Goal: Communication & Community: Participate in discussion

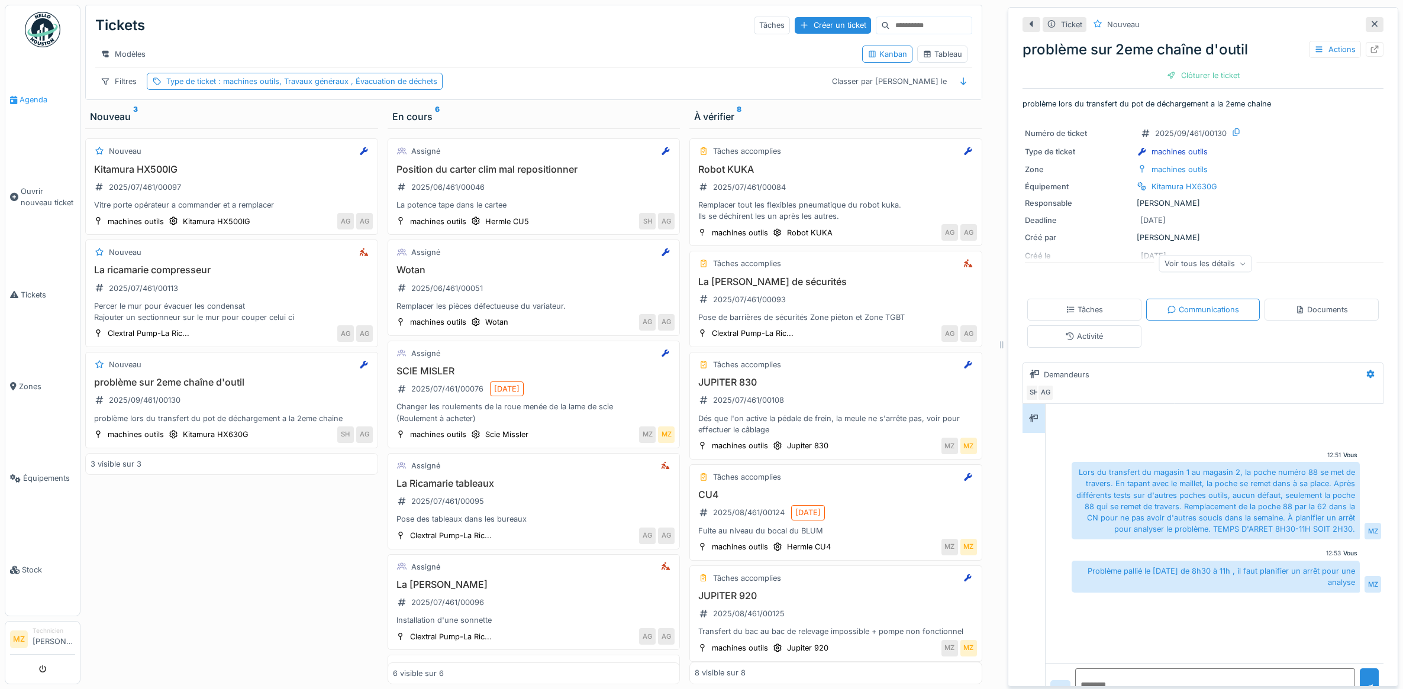
scroll to position [11, 0]
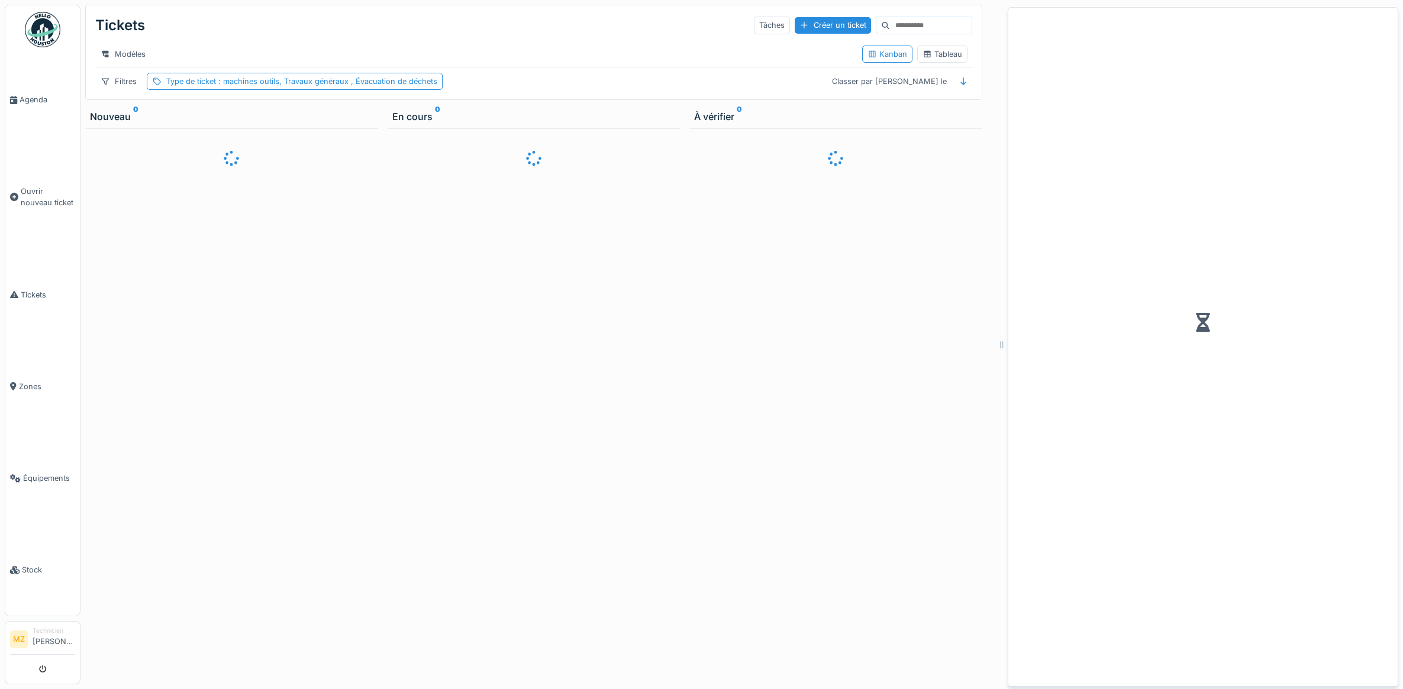
scroll to position [11, 0]
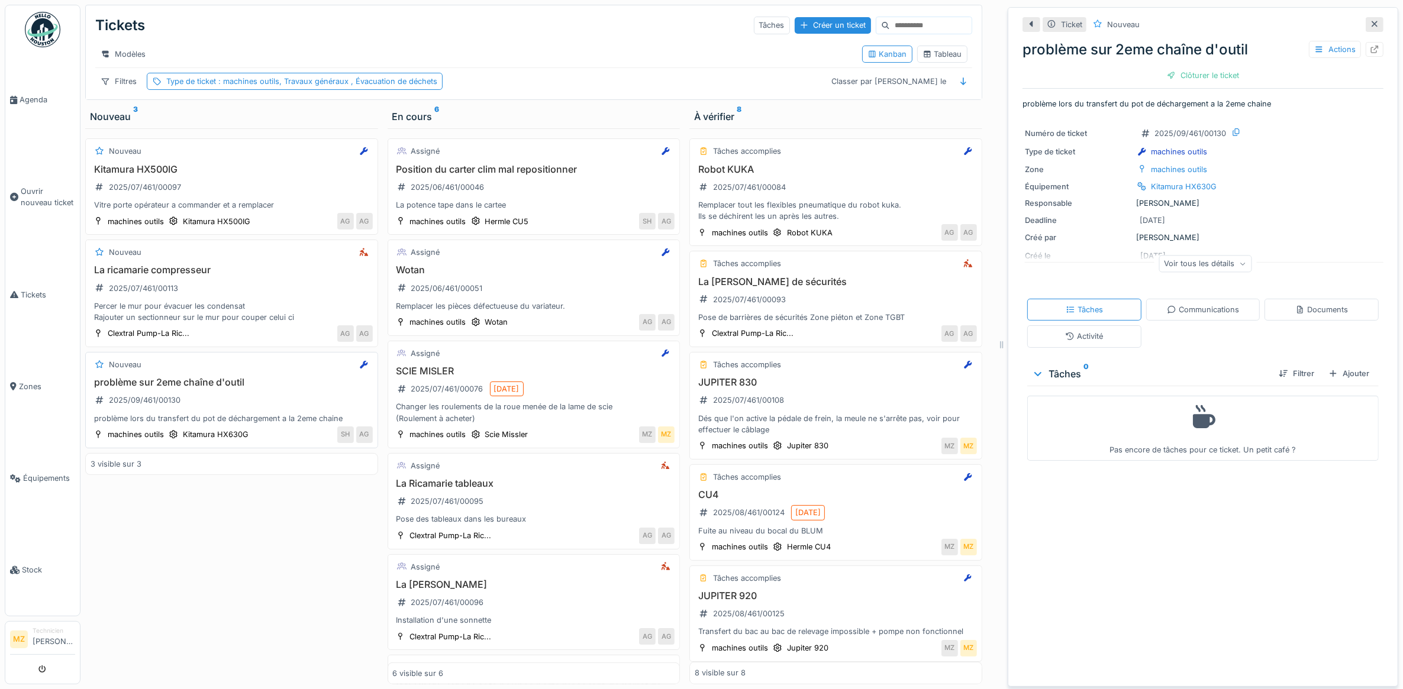
click at [255, 361] on div "Nouveau" at bounding box center [232, 364] width 282 height 15
click at [264, 387] on h3 "problème sur 2eme chaîne d'outil" at bounding box center [232, 382] width 282 height 11
click at [1169, 304] on div "Communications" at bounding box center [1203, 309] width 72 height 11
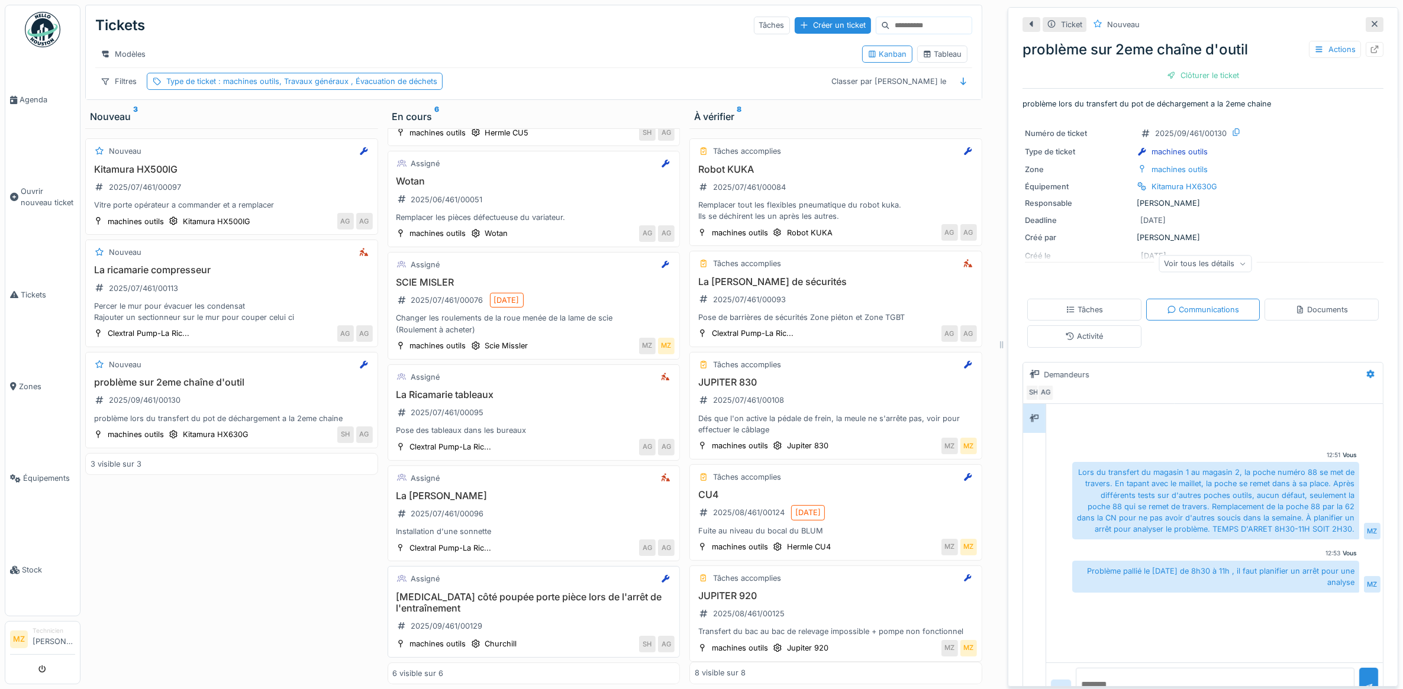
click at [532, 602] on h3 "[MEDICAL_DATA] côté poupée porte pièce lors de l'arrêt de l'entraînement" at bounding box center [534, 603] width 282 height 22
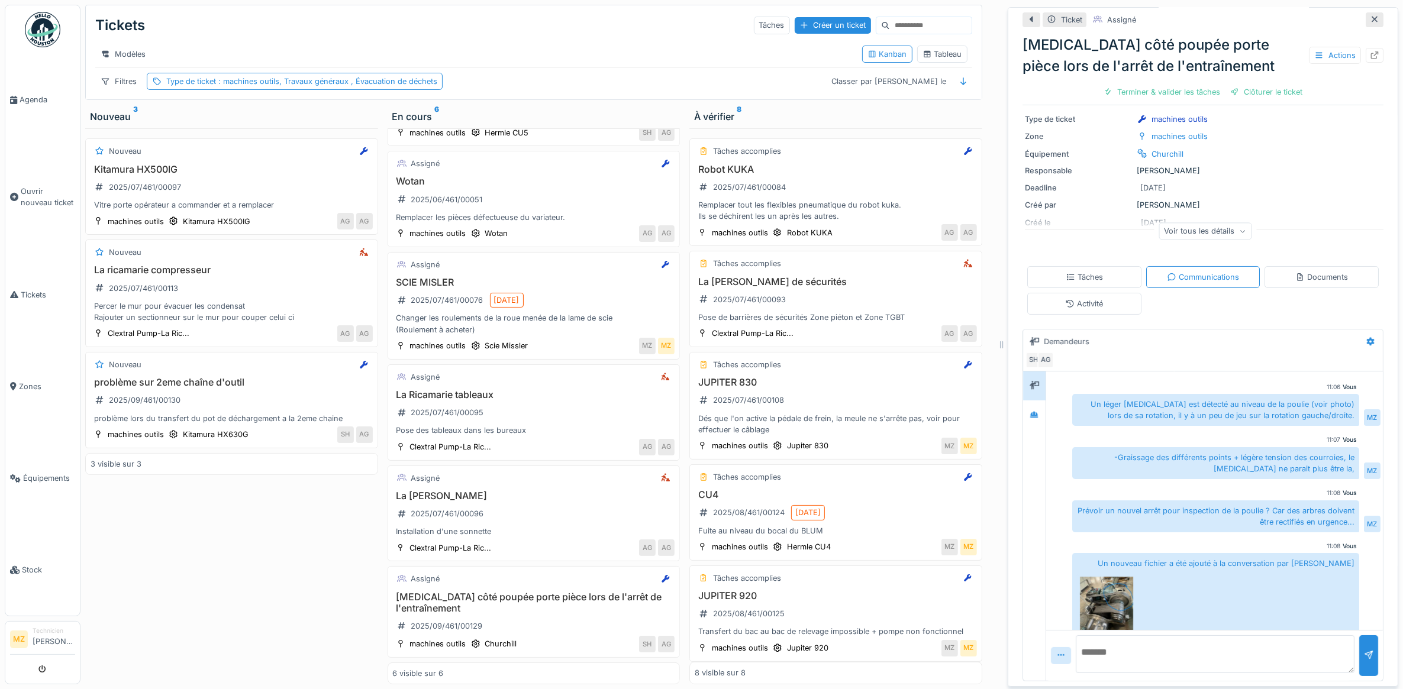
scroll to position [71, 0]
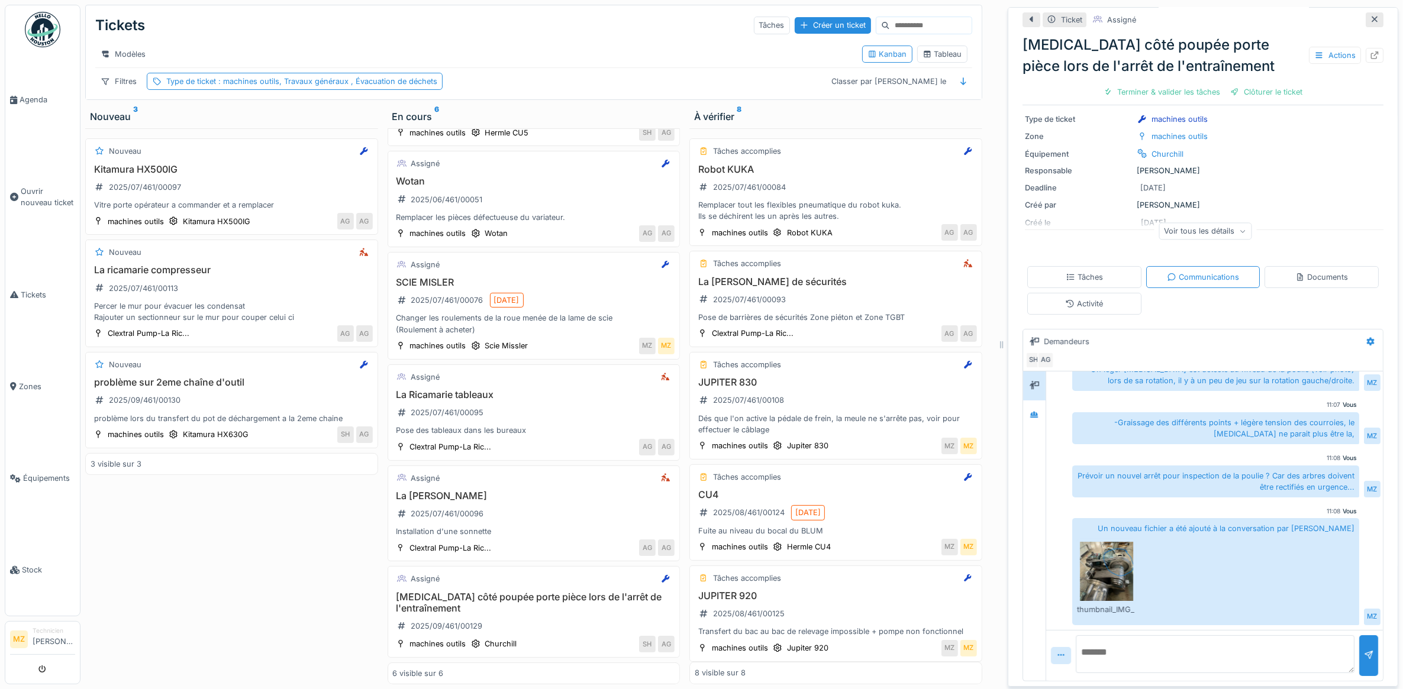
click at [1171, 640] on textarea at bounding box center [1215, 654] width 279 height 38
type textarea "*"
